Goal: Information Seeking & Learning: Check status

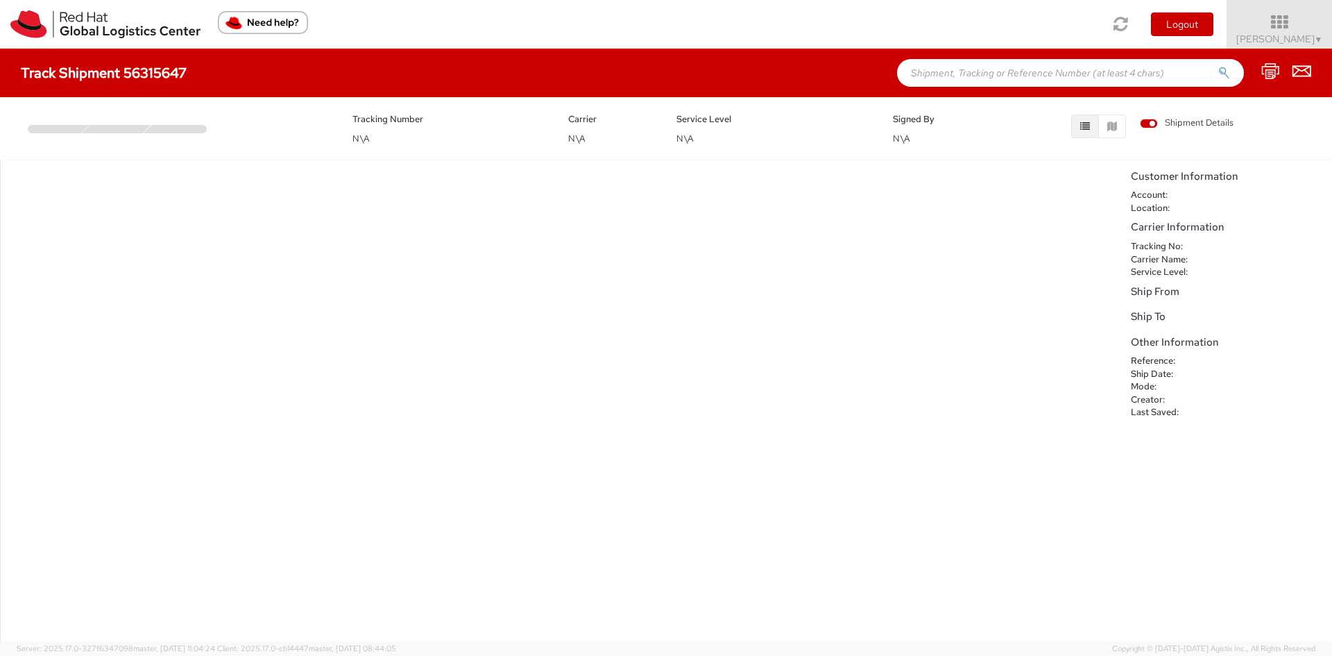
click at [977, 72] on input "text" at bounding box center [1070, 73] width 347 height 28
paste input "Additionally, could you please advise on the expected [PERSON_NAME]'s response …"
click at [965, 75] on input "Additionally, could you please advise on the expected [PERSON_NAME]'s response …" at bounding box center [1070, 73] width 347 height 28
click at [965, 76] on input "Additionally, could you please advise on the expected [PERSON_NAME]'s response …" at bounding box center [1070, 73] width 347 height 28
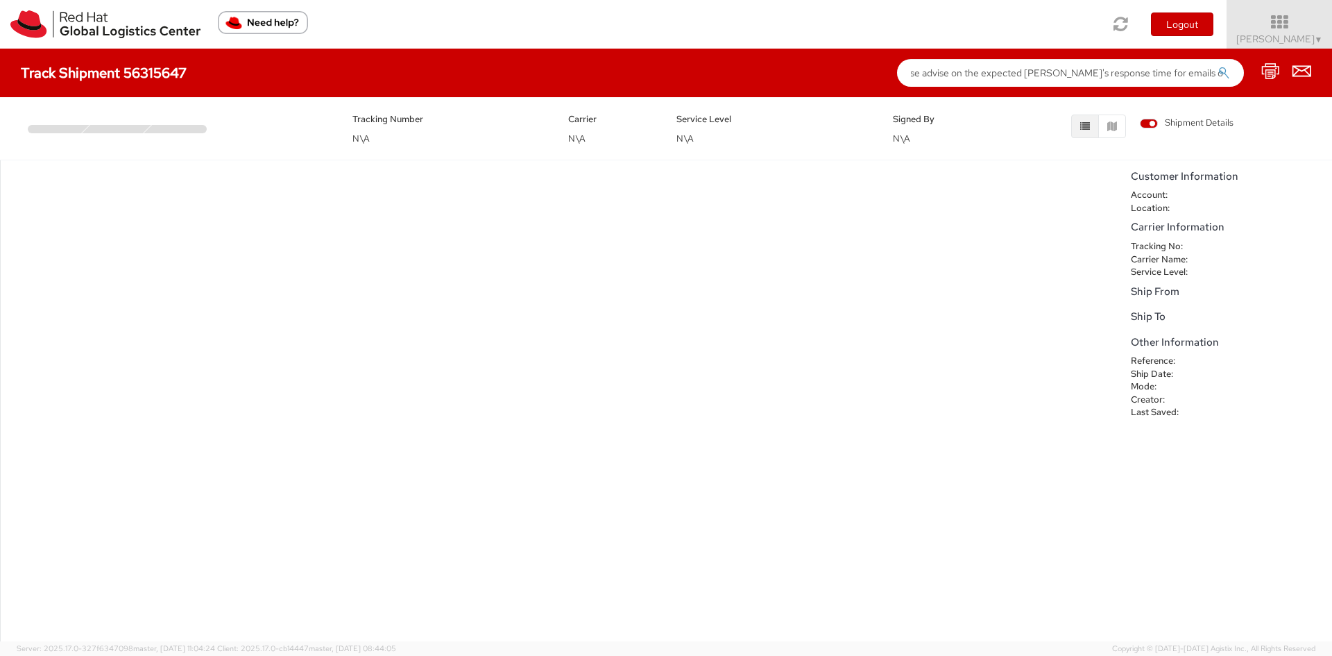
type input "Additionally, could you please advise on the expected [PERSON_NAME]'s response …"
click at [153, 83] on div "Track Shipment 56315647 Additionally, could you please advise on the expected […" at bounding box center [666, 73] width 1332 height 49
click at [1042, 204] on div "No data to show" at bounding box center [562, 400] width 1124 height 481
click at [478, 99] on div "Tracking Number N\A Carrier N\A Service Level N\A Signed By N\A Shipment Details" at bounding box center [666, 125] width 1332 height 56
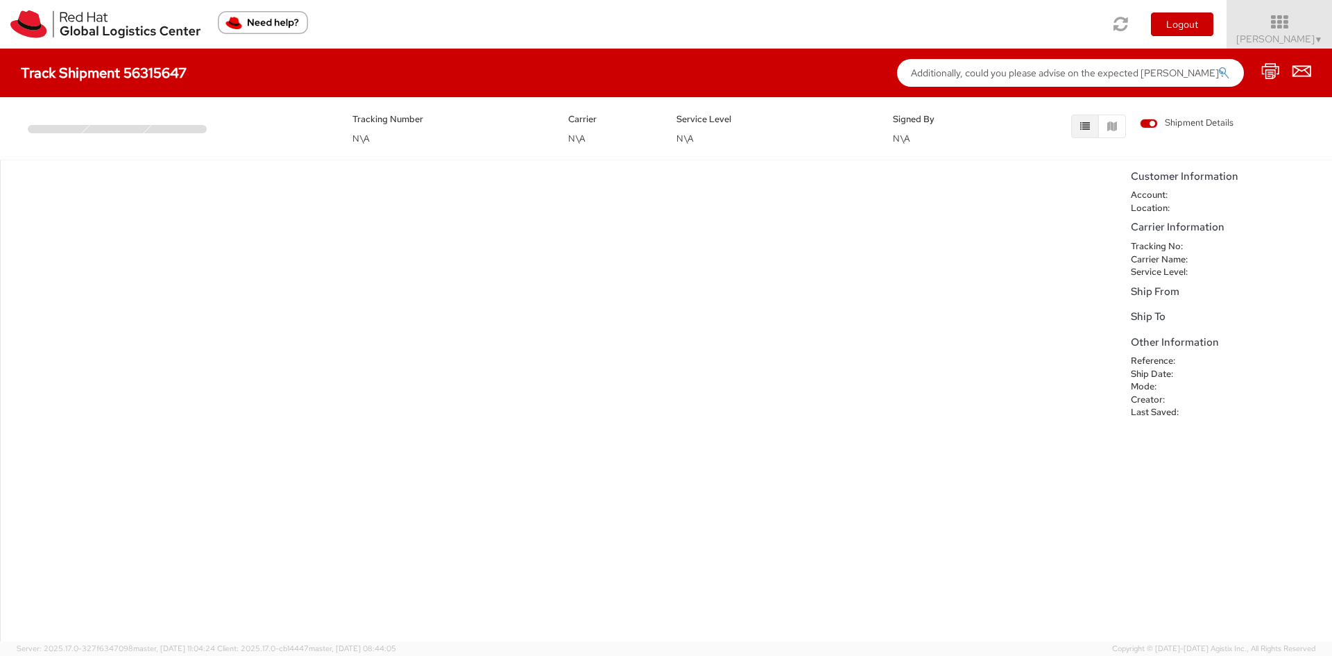
click at [372, 120] on h5 "Tracking Number" at bounding box center [451, 119] width 196 height 10
click at [101, 51] on div "Track Shipment 56315647 Additionally, could you please advise on the expected […" at bounding box center [666, 73] width 1332 height 49
click at [117, 74] on h4 "Track Shipment 56315647" at bounding box center [104, 72] width 166 height 15
drag, startPoint x: 117, startPoint y: 74, endPoint x: 108, endPoint y: 80, distance: 11.4
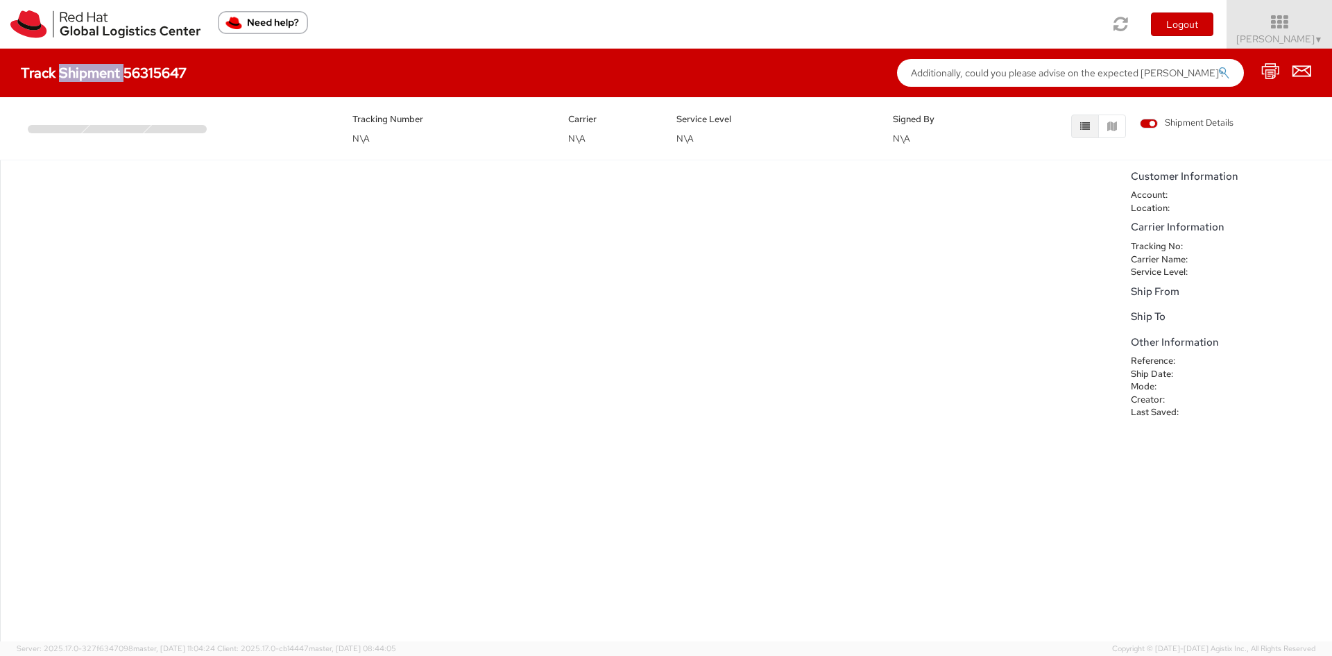
click at [117, 75] on h4 "Track Shipment 56315647" at bounding box center [104, 72] width 166 height 15
